Goal: Task Accomplishment & Management: Use online tool/utility

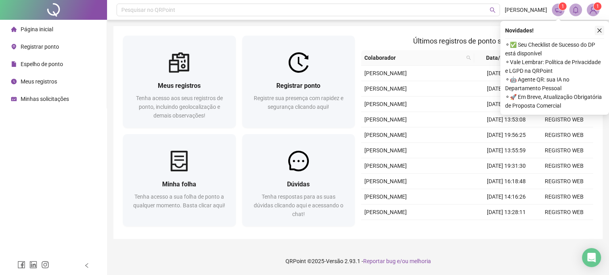
click at [598, 28] on icon "close" at bounding box center [600, 31] width 6 height 6
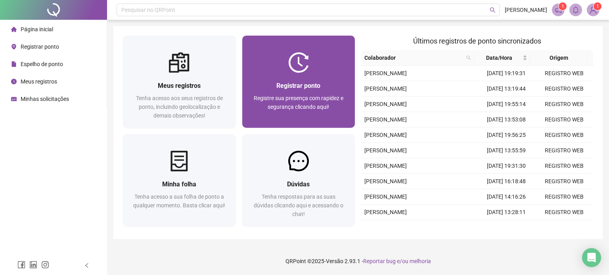
click at [273, 77] on div "Registrar ponto Registre sua presença com rapidez e segurança clicando aqui!" at bounding box center [298, 100] width 113 height 55
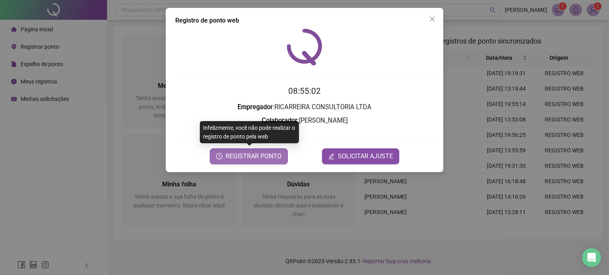
click at [272, 157] on span "REGISTRAR PONTO" at bounding box center [254, 157] width 56 height 10
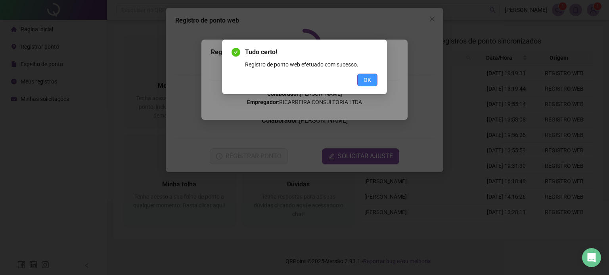
click at [373, 78] on button "OK" at bounding box center [367, 80] width 20 height 13
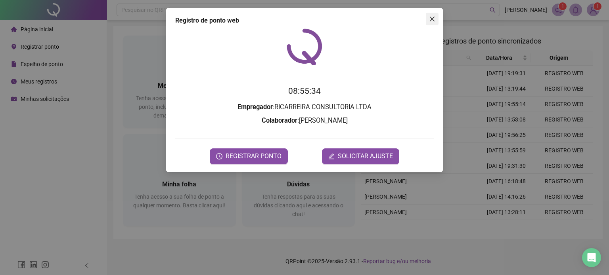
click at [427, 21] on span "Close" at bounding box center [432, 19] width 13 height 6
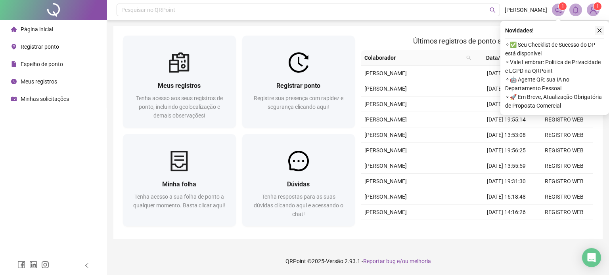
click at [601, 27] on button "button" at bounding box center [600, 31] width 10 height 10
